Goal: Task Accomplishment & Management: Manage account settings

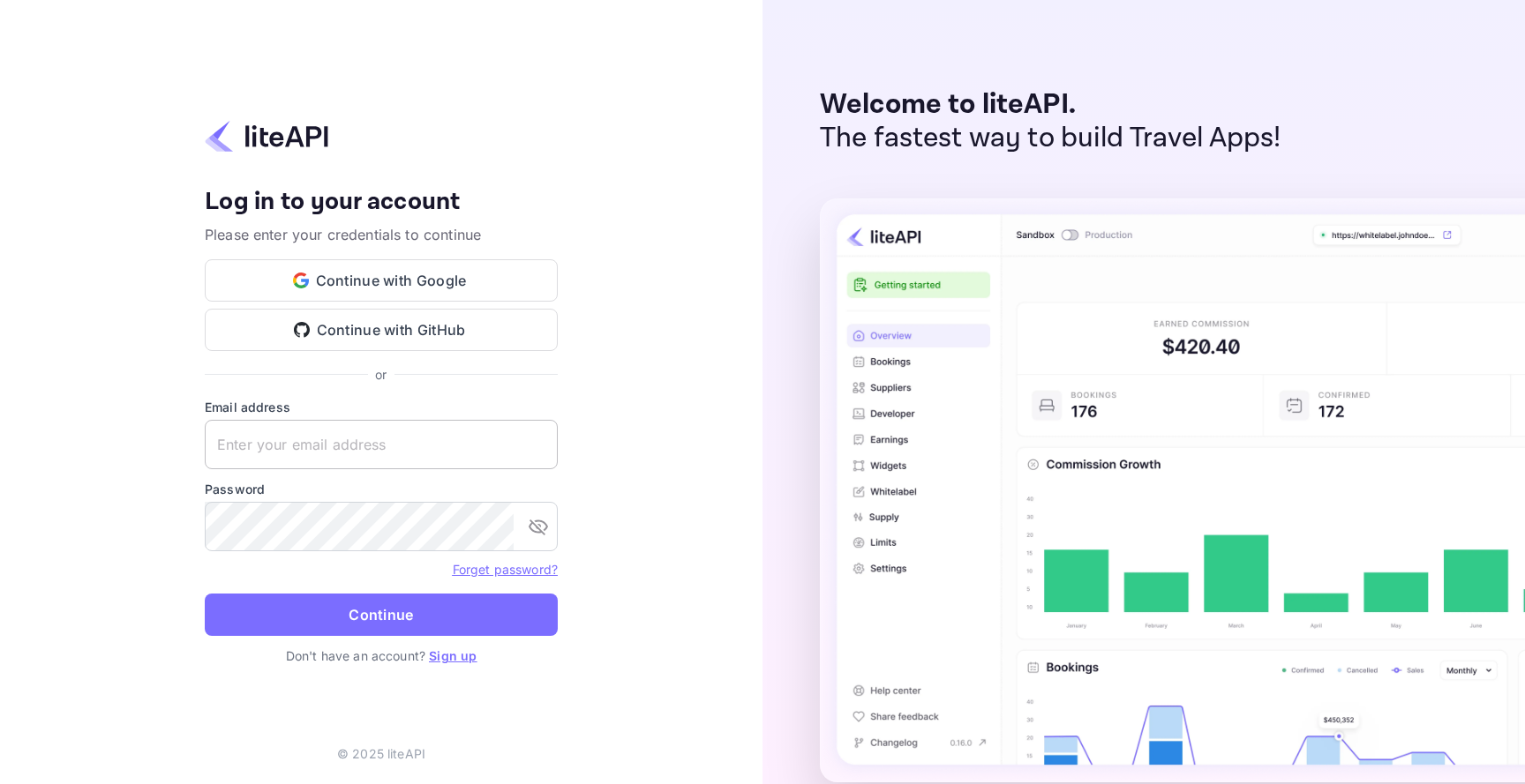
click at [491, 455] on input "text" at bounding box center [382, 444] width 353 height 49
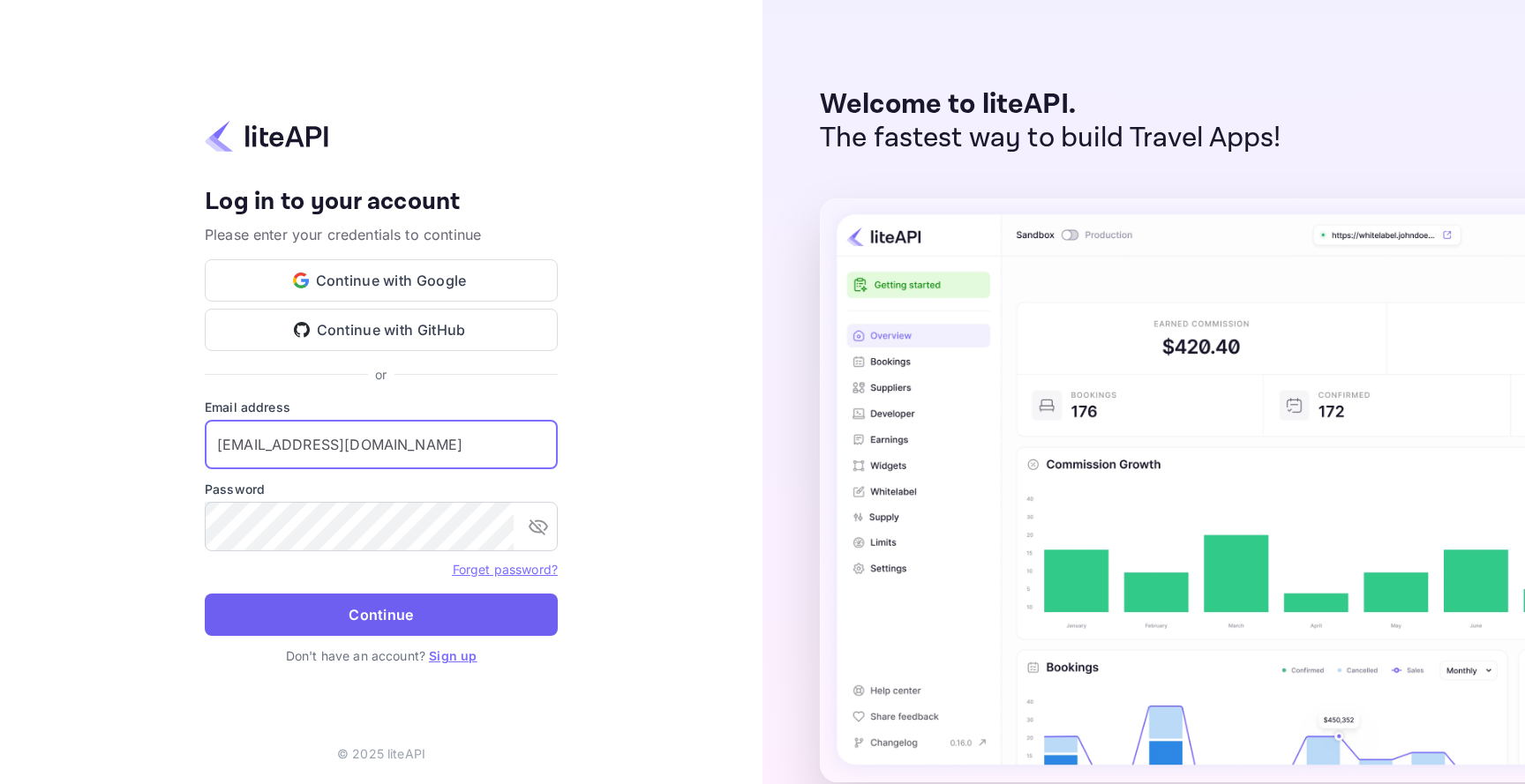
click at [505, 631] on button "Continue" at bounding box center [382, 614] width 353 height 43
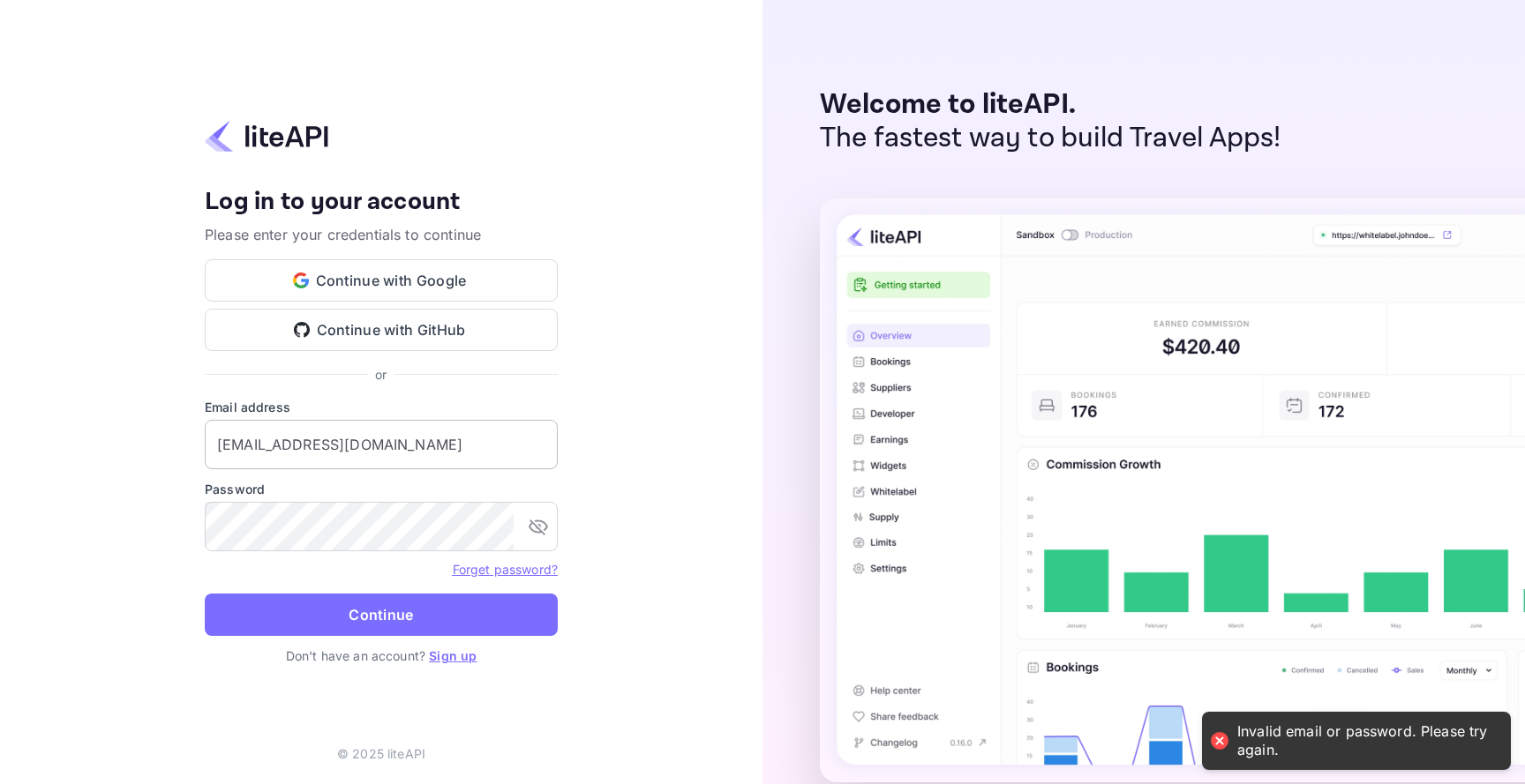
click at [496, 439] on input "Nuitee_employees_WL@nuitee.com" at bounding box center [382, 444] width 353 height 49
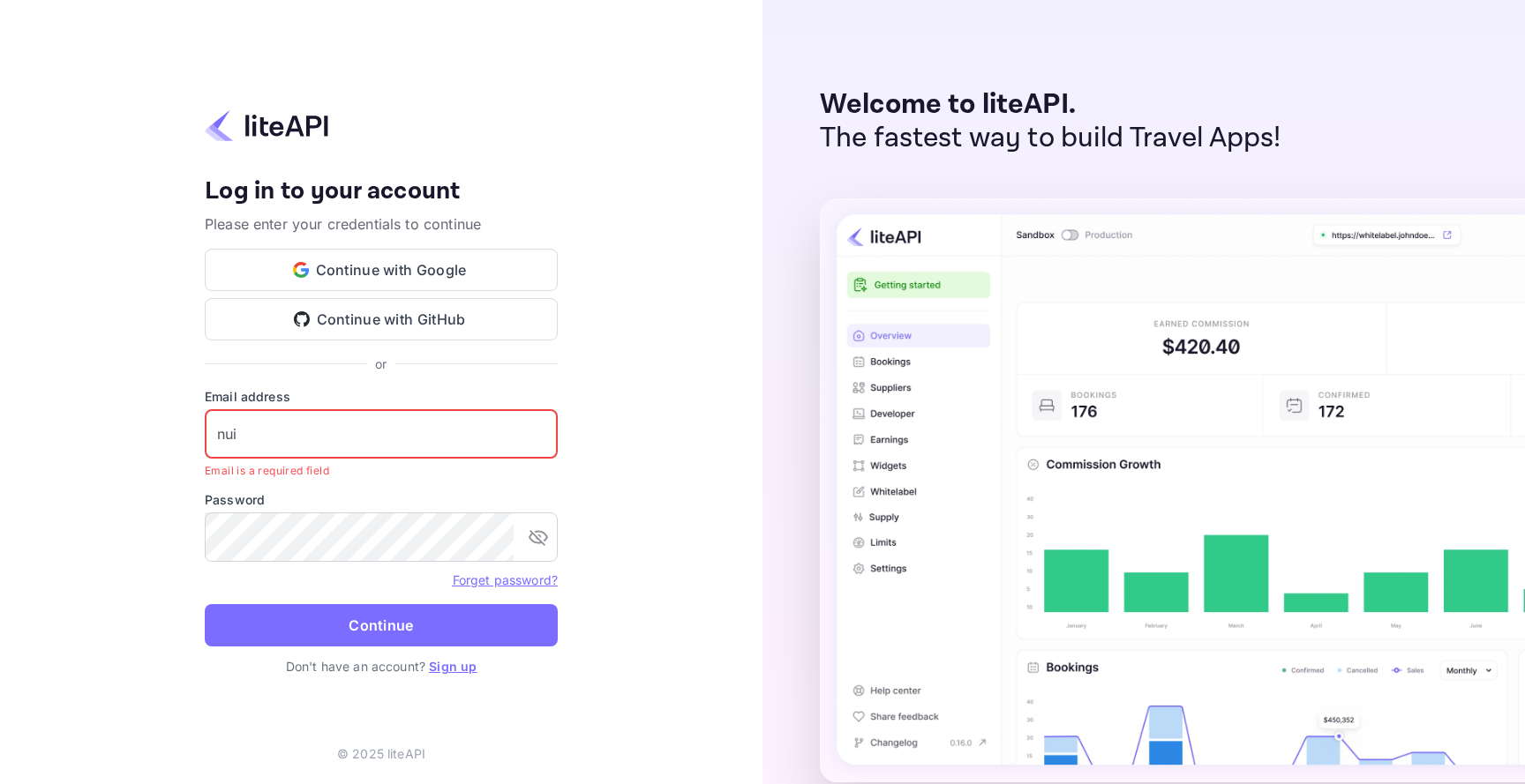
type input "nuitee_employee@nuitee.com"
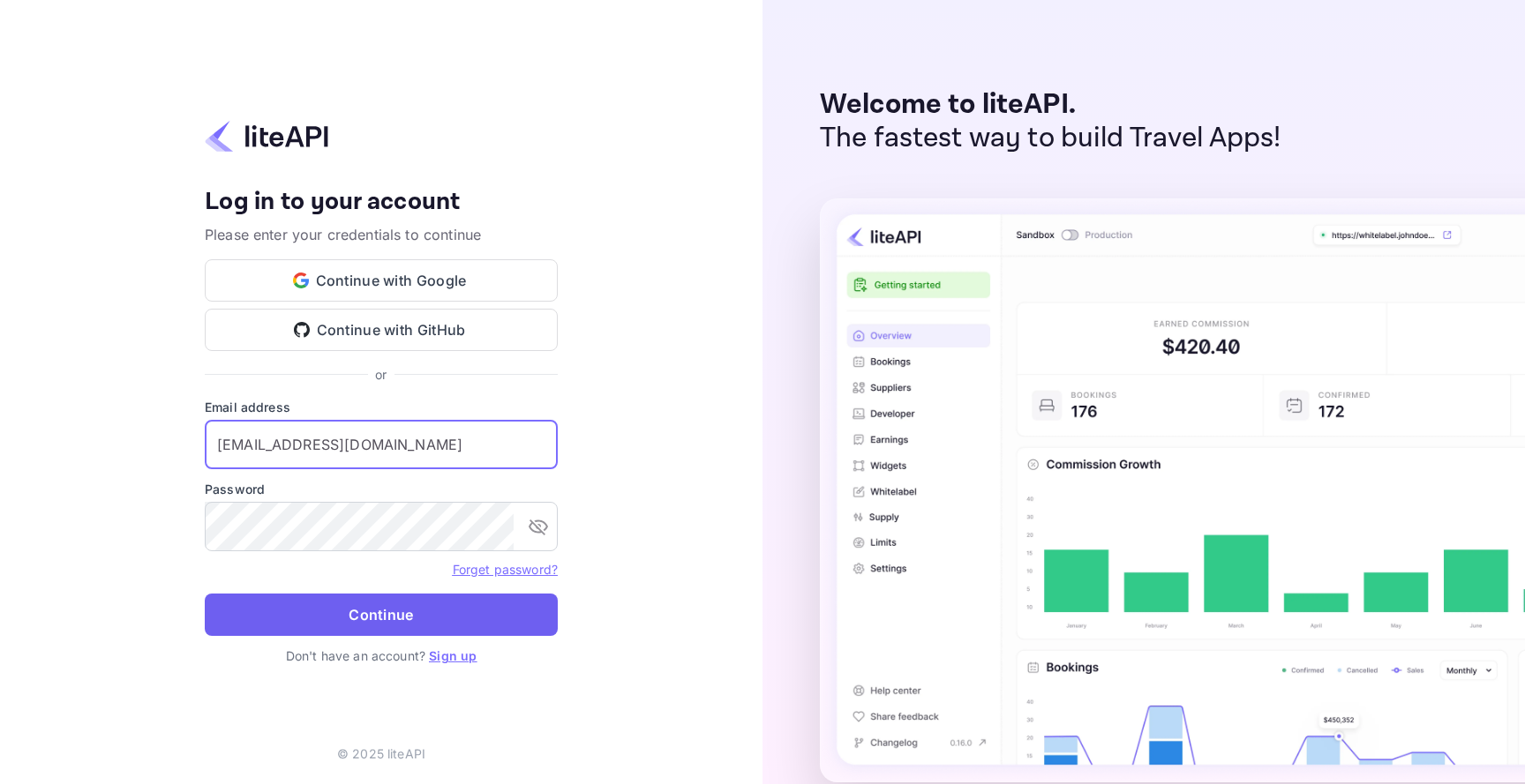
click at [484, 625] on button "Continue" at bounding box center [382, 614] width 353 height 43
